Goal: Task Accomplishment & Management: Complete application form

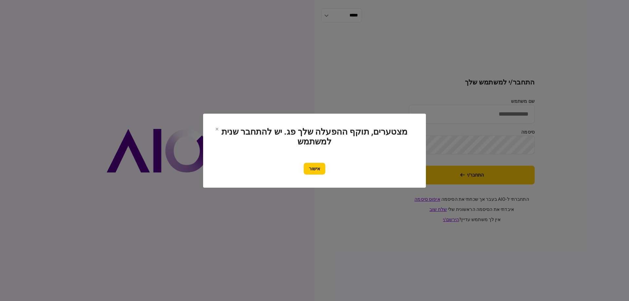
type input "*********"
click at [320, 168] on button "אישור" at bounding box center [315, 169] width 22 height 12
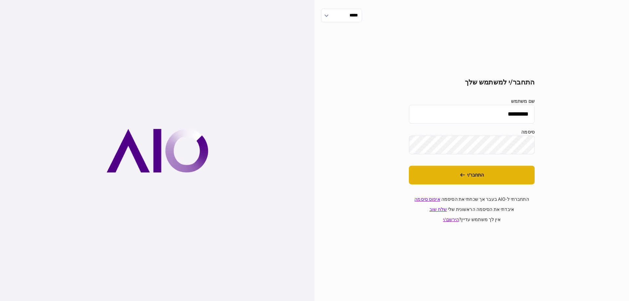
click at [462, 179] on button "התחבר/י" at bounding box center [472, 175] width 126 height 19
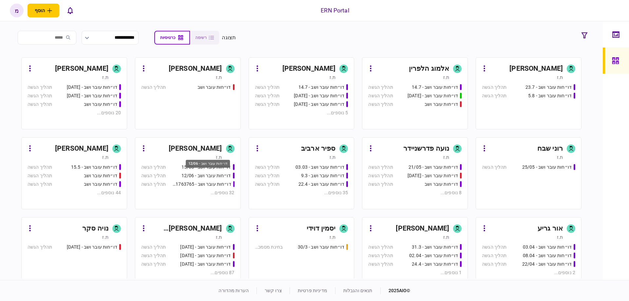
click at [206, 172] on div "דו״חות עובר ושב - 12/06" at bounding box center [205, 175] width 49 height 7
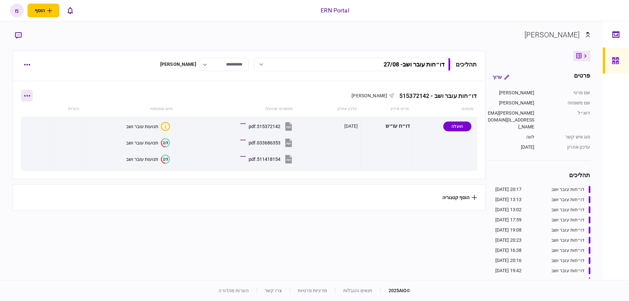
click at [31, 94] on button "button" at bounding box center [27, 96] width 12 height 12
click at [28, 68] on div at bounding box center [314, 150] width 629 height 301
click at [28, 66] on button "button" at bounding box center [27, 65] width 12 height 12
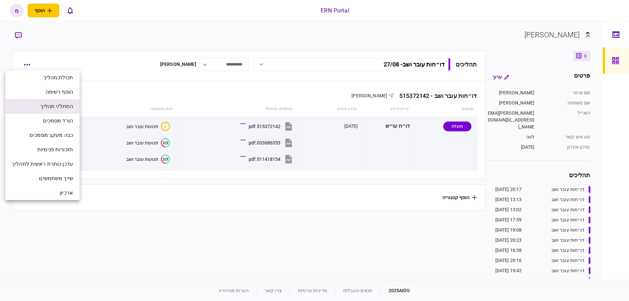
click at [45, 106] on span "התחל/י תהליך" at bounding box center [56, 107] width 33 height 8
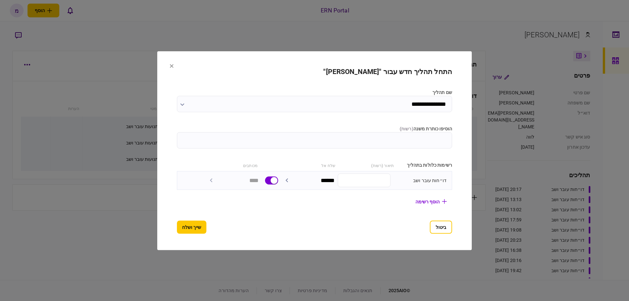
click at [400, 133] on input "הוסיפו כותרת משנה ( רשות )" at bounding box center [314, 140] width 275 height 16
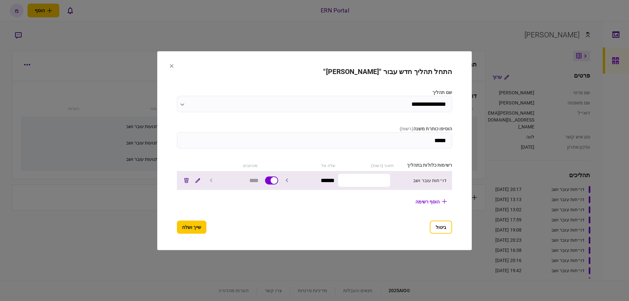
type input "*****"
click at [363, 181] on input "text" at bounding box center [364, 181] width 53 height 14
drag, startPoint x: 376, startPoint y: 180, endPoint x: 412, endPoint y: 182, distance: 36.1
click at [412, 182] on div "דו״חות עובר ושב * ******" at bounding box center [314, 180] width 275 height 19
paste input "********"
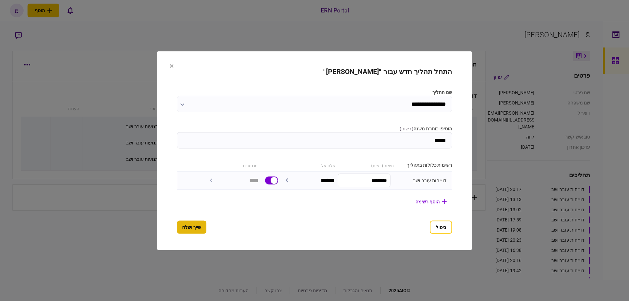
type input "*********"
click at [185, 231] on button "שייך ושלח" at bounding box center [191, 226] width 29 height 13
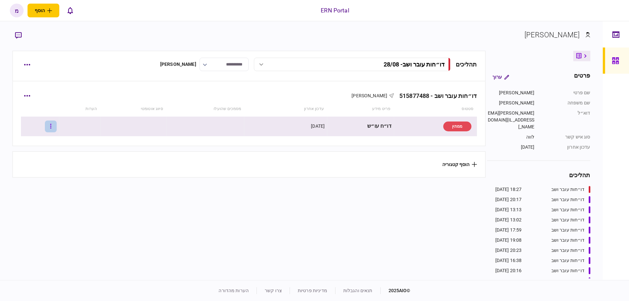
click at [57, 123] on button "button" at bounding box center [51, 127] width 12 height 12
click at [52, 194] on span "העלה קובץ" at bounding box center [43, 197] width 25 height 8
click at [163, 125] on text "0/3" at bounding box center [165, 126] width 5 height 4
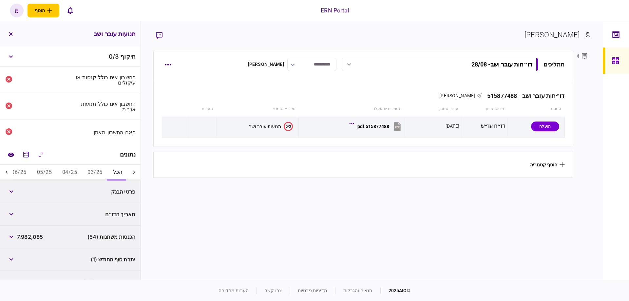
click at [380, 212] on section "תהליכים דו״חות עובר ושב - 28/08 דו״חות עובר ושב - 28/08 18:27 [DATE] דו״חות עוב…" at bounding box center [363, 165] width 420 height 228
click at [25, 156] on icon "מחשבון" at bounding box center [26, 155] width 6 height 6
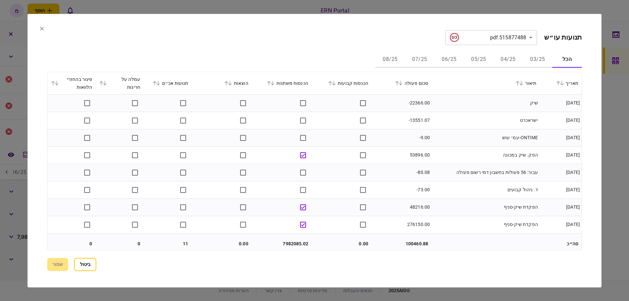
click at [157, 85] on icon at bounding box center [155, 83] width 4 height 5
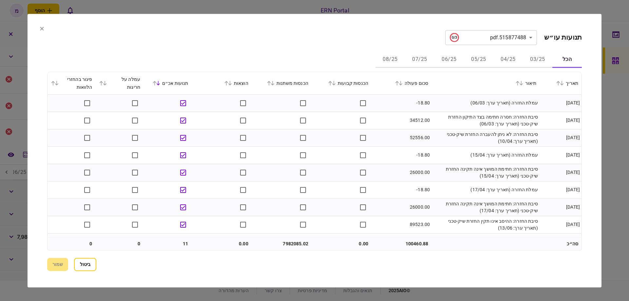
click at [42, 27] on icon at bounding box center [42, 29] width 4 height 4
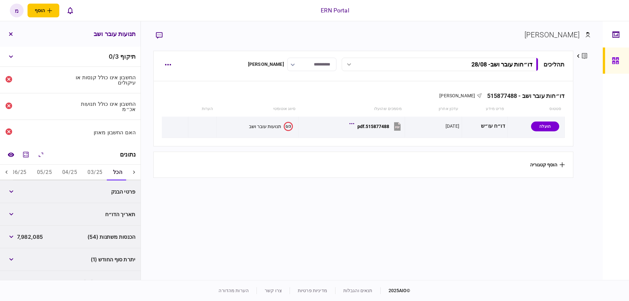
click at [610, 37] on link at bounding box center [616, 34] width 26 height 26
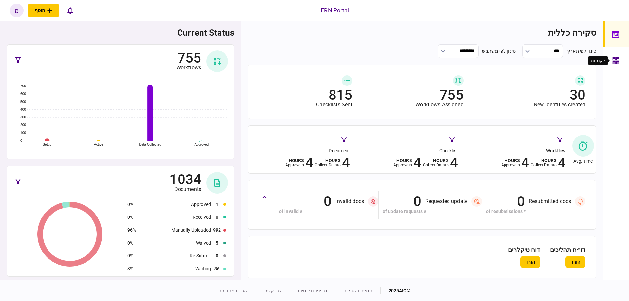
click at [616, 57] on icon at bounding box center [615, 61] width 7 height 8
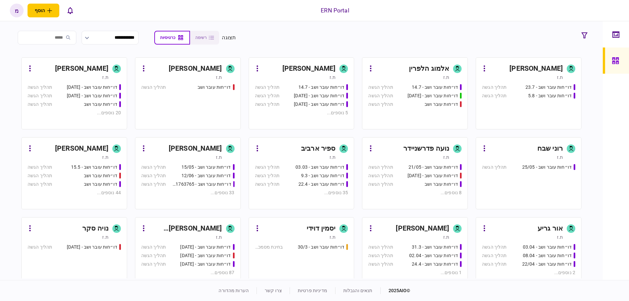
click at [202, 161] on link "[PERSON_NAME] ת.ז דו״חות עובר ושב - 15/05 תהליך הגשה דו״חות עובר ושב - 12/06 תה…" at bounding box center [188, 173] width 106 height 72
